Goal: Task Accomplishment & Management: Use online tool/utility

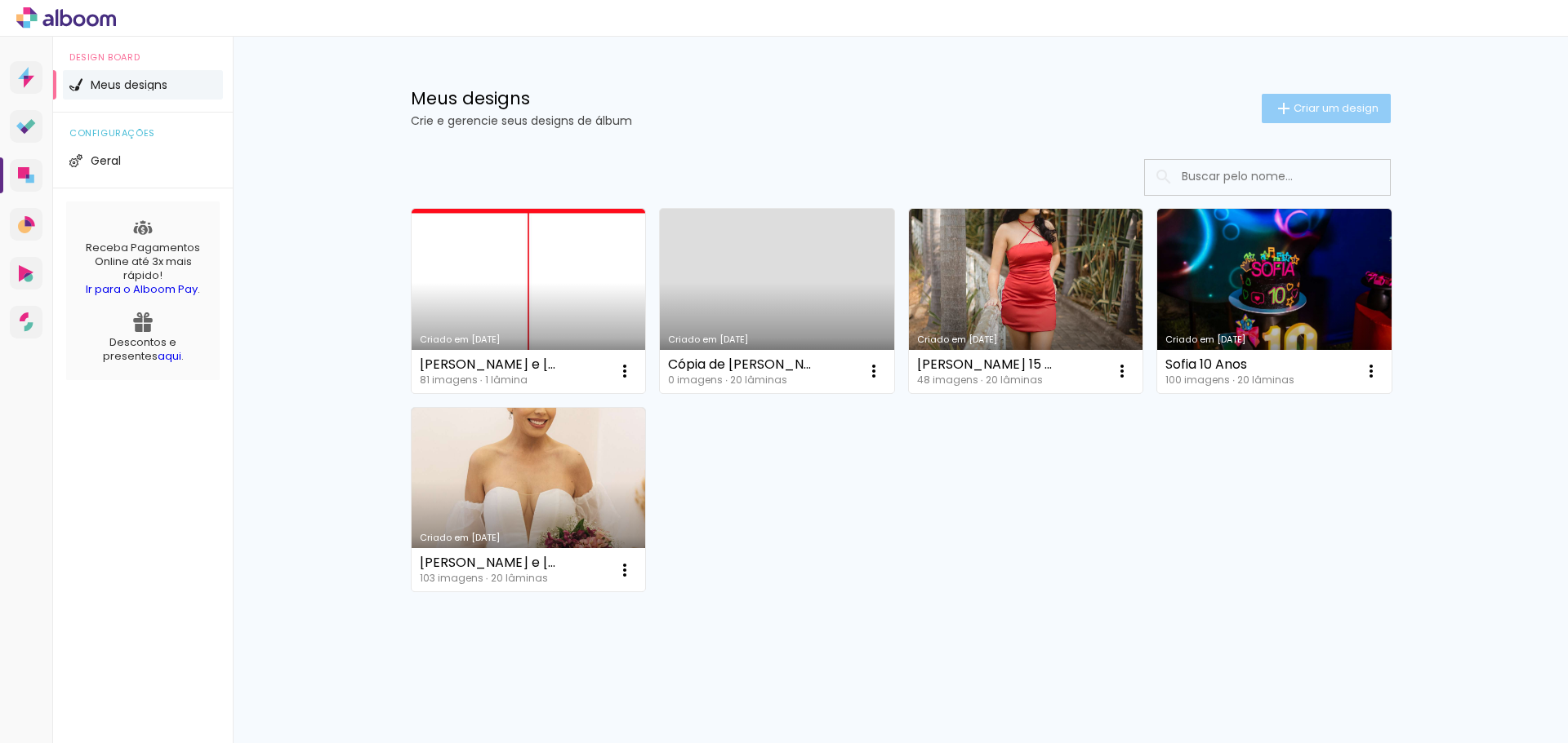
click at [1279, 108] on iron-icon at bounding box center [1284, 108] width 20 height 20
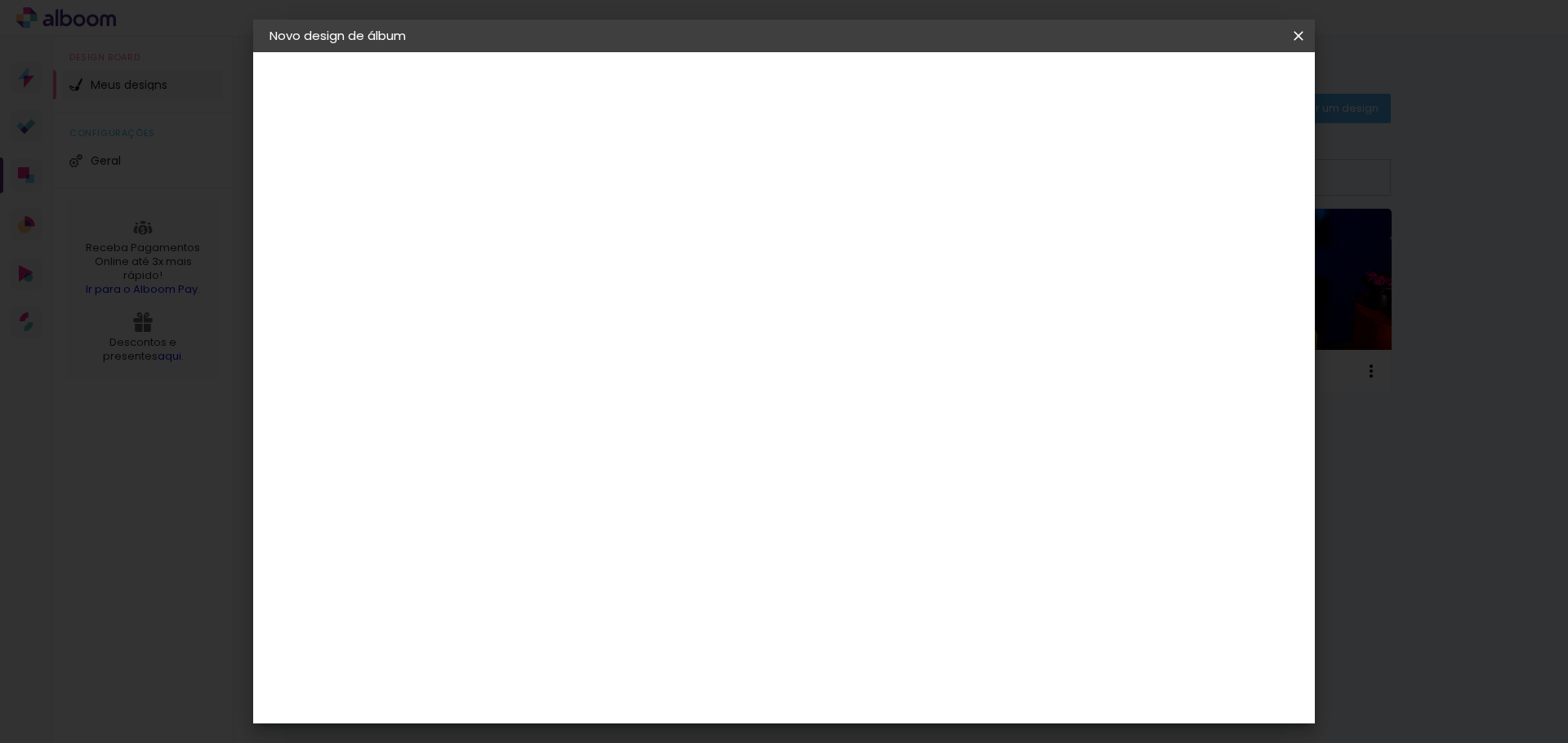
click at [0, 0] on iron-icon at bounding box center [0, 0] width 0 height 0
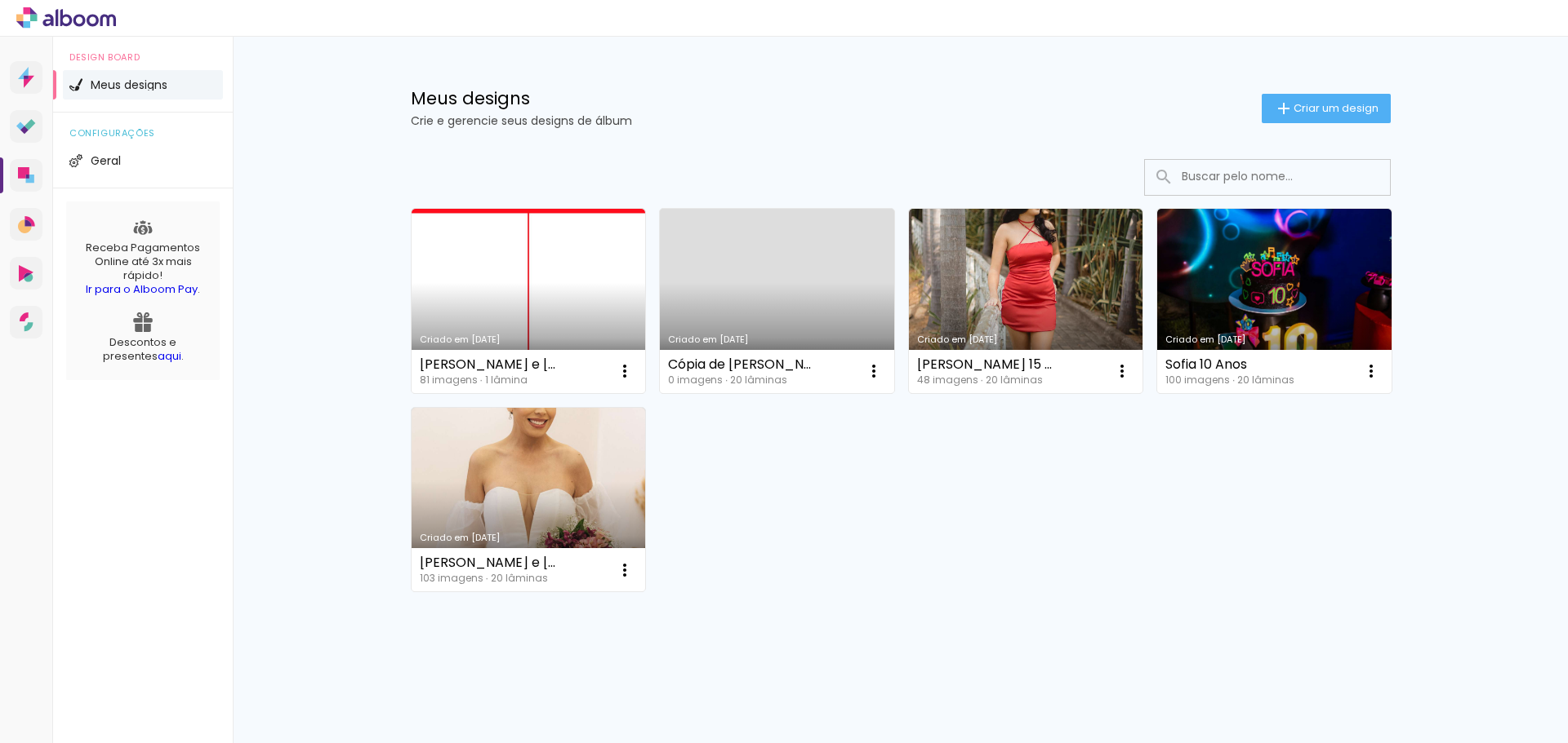
click at [771, 142] on div "Meus designs Crie e gerencie seus designs de álbum Criar um design" at bounding box center [901, 89] width 1062 height 106
